Goal: Information Seeking & Learning: Compare options

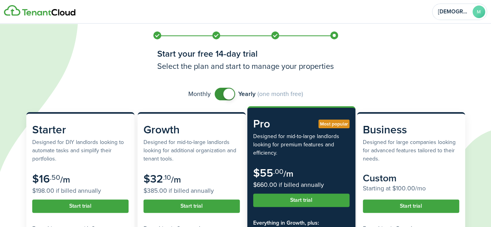
scroll to position [126, 0]
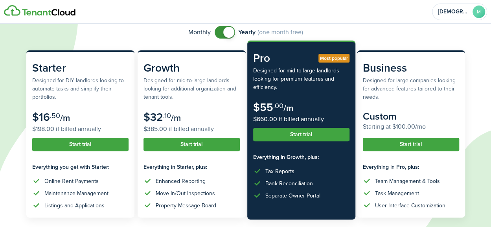
scroll to position [62, 0]
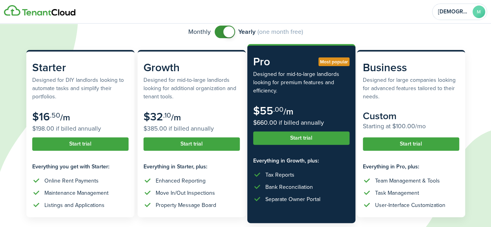
checkbox input "false"
click at [221, 34] on span at bounding box center [225, 32] width 8 height 13
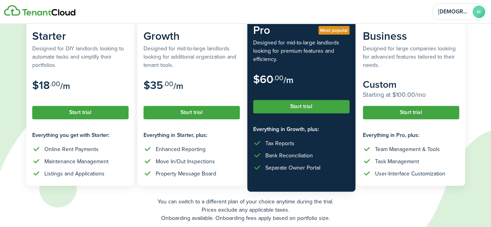
scroll to position [126, 0]
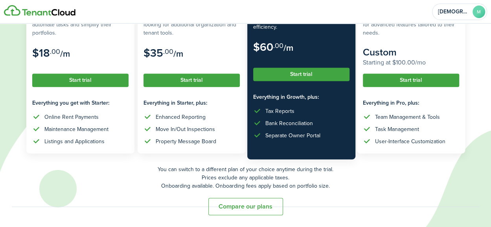
click at [256, 200] on button "Compare our plans" at bounding box center [245, 206] width 75 height 17
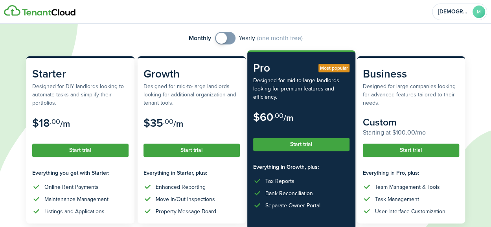
scroll to position [0, 0]
